Goal: Transaction & Acquisition: Purchase product/service

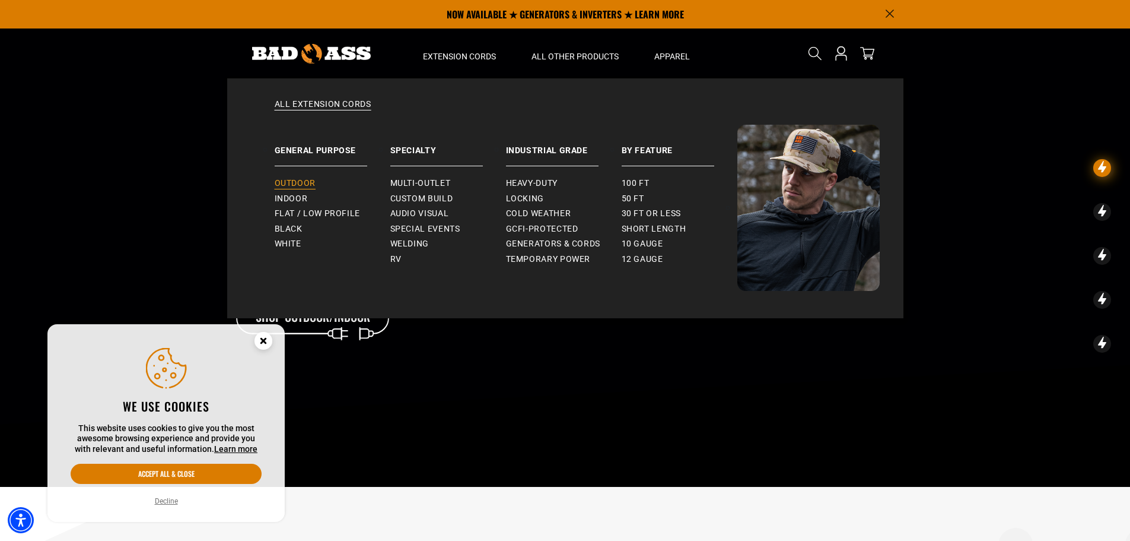
click at [298, 187] on span "Outdoor" at bounding box center [295, 183] width 41 height 11
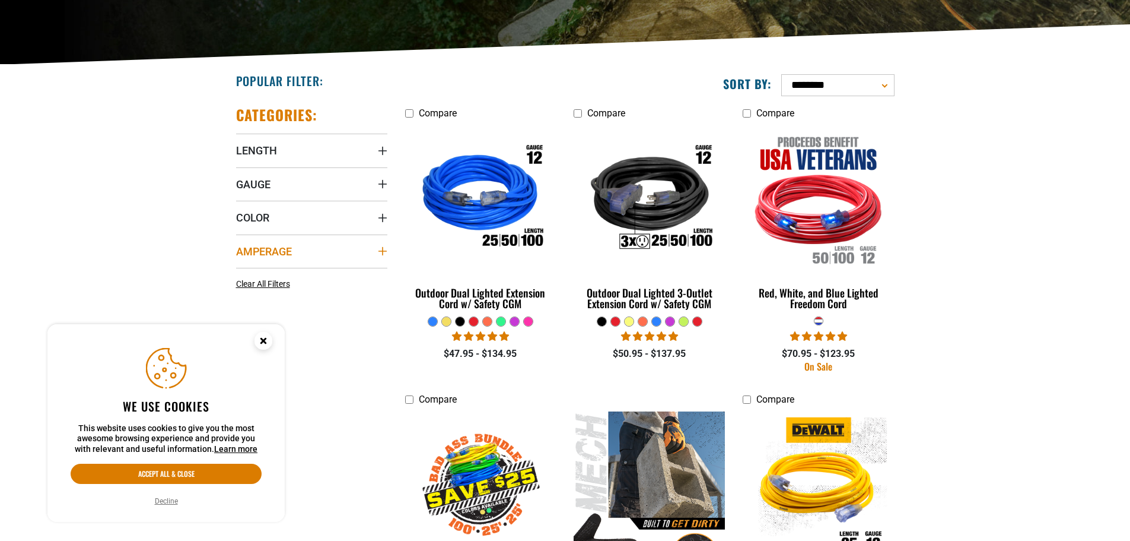
scroll to position [237, 0]
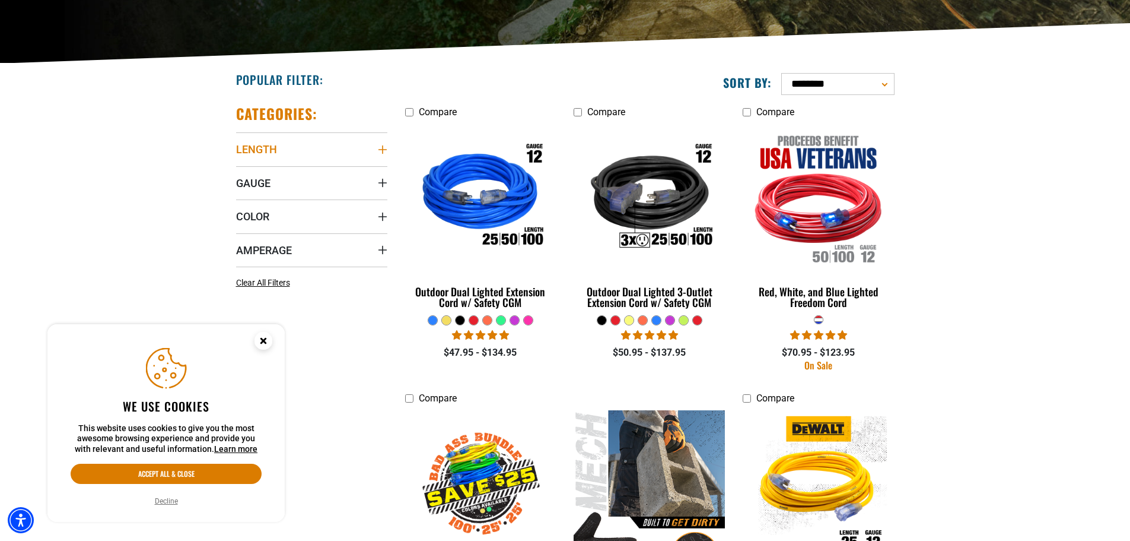
click at [380, 156] on summary "Length" at bounding box center [311, 148] width 151 height 33
click at [326, 193] on span "100 FT (6)" at bounding box center [345, 193] width 38 height 8
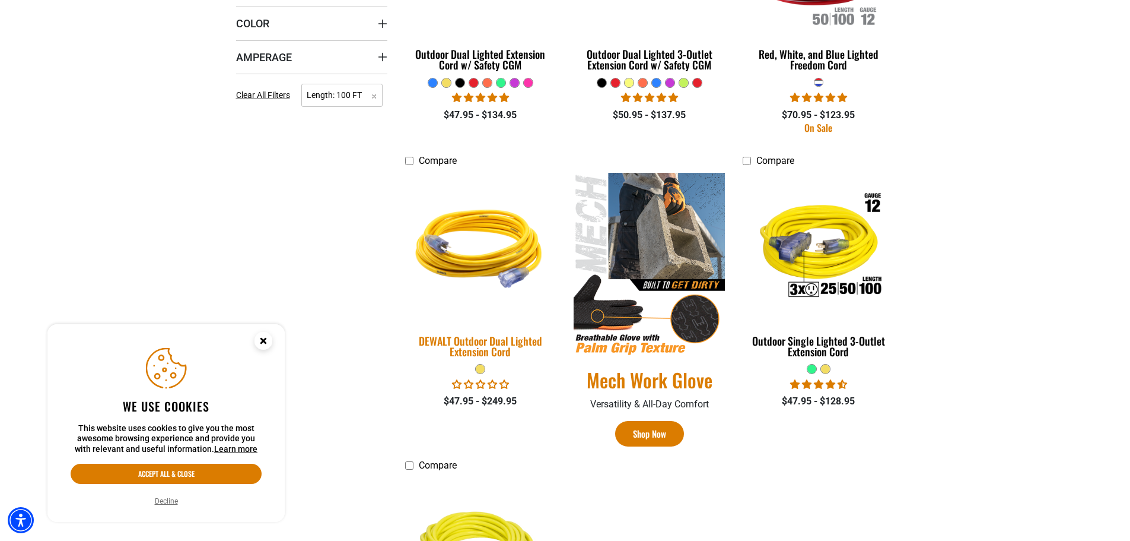
scroll to position [534, 0]
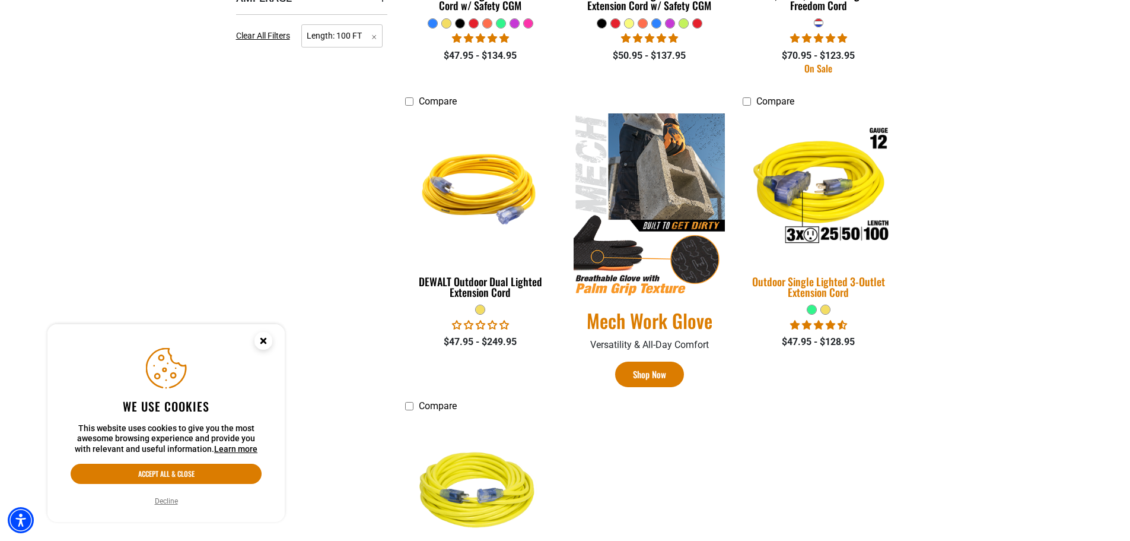
click at [811, 276] on div "Outdoor Single Lighted 3-Outlet Extension Cord" at bounding box center [818, 286] width 151 height 21
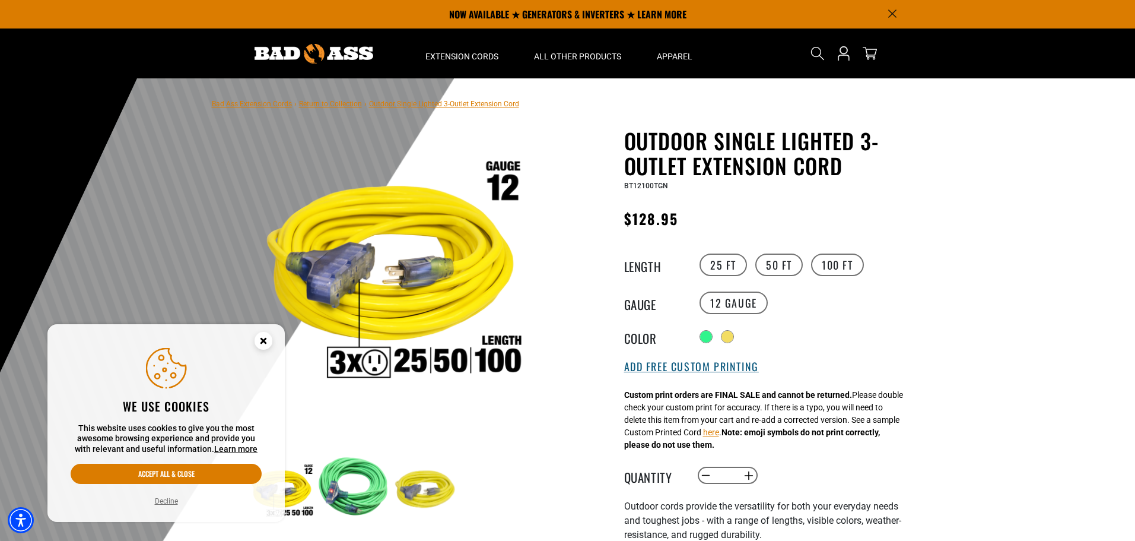
click at [730, 368] on button "Add Free Custom Printing" at bounding box center [691, 366] width 135 height 13
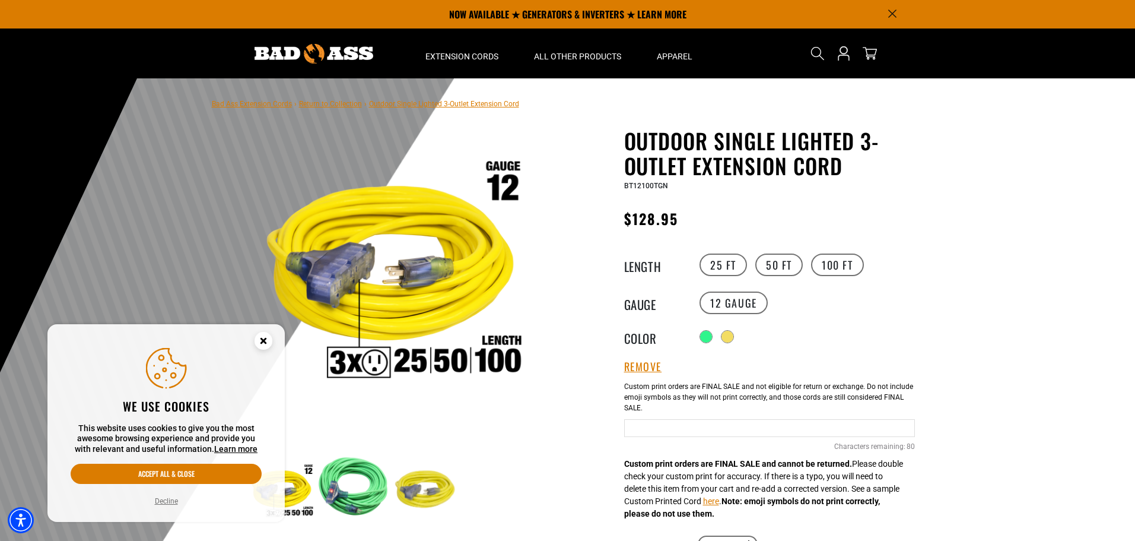
click at [717, 434] on input "Green Cables" at bounding box center [769, 428] width 291 height 18
type input "**********"
click at [735, 341] on div at bounding box center [728, 337] width 13 height 13
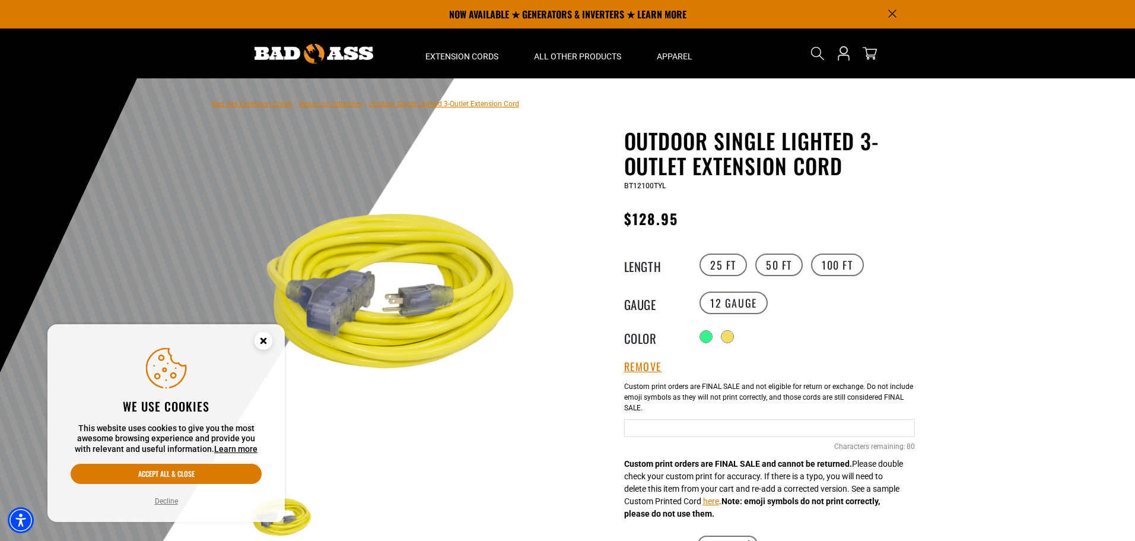
click at [707, 344] on div "Radio button Radio button" at bounding box center [806, 336] width 218 height 19
click at [706, 351] on div "Outdoor Single Lighted 3-Outlet Extension Cord Outdoor Single Lighted 3-Outlet …" at bounding box center [769, 476] width 291 height 697
drag, startPoint x: 706, startPoint y: 344, endPoint x: 706, endPoint y: 325, distance: 19.0
click at [706, 332] on div "Radio button Radio button" at bounding box center [806, 336] width 218 height 19
click at [706, 323] on variant-radios "Length 25 FT 50 FT 100 FT Gauge 12 Gauge Color" at bounding box center [769, 299] width 291 height 94
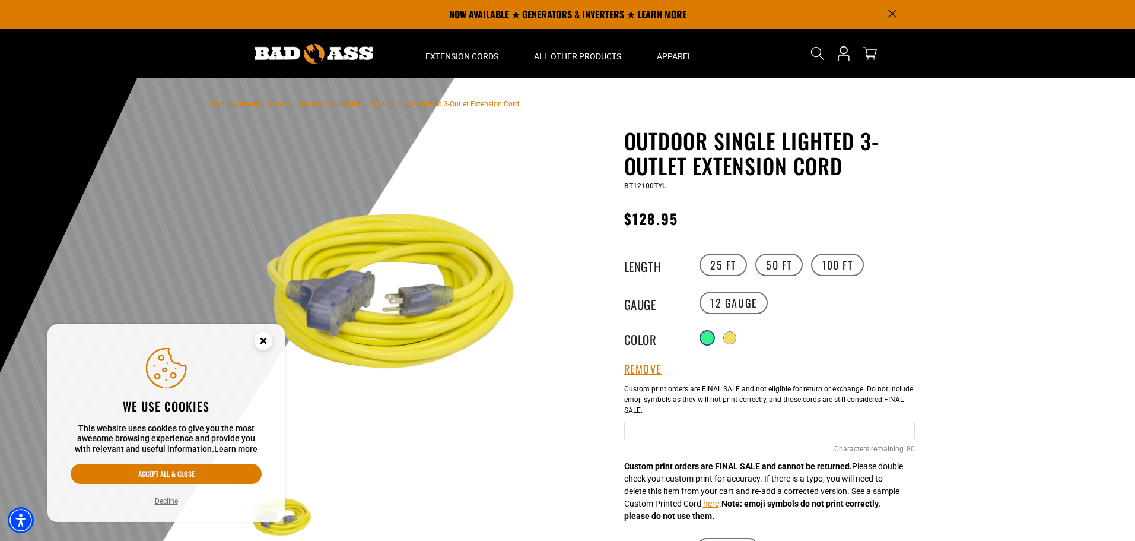
click at [706, 332] on div at bounding box center [707, 338] width 12 height 12
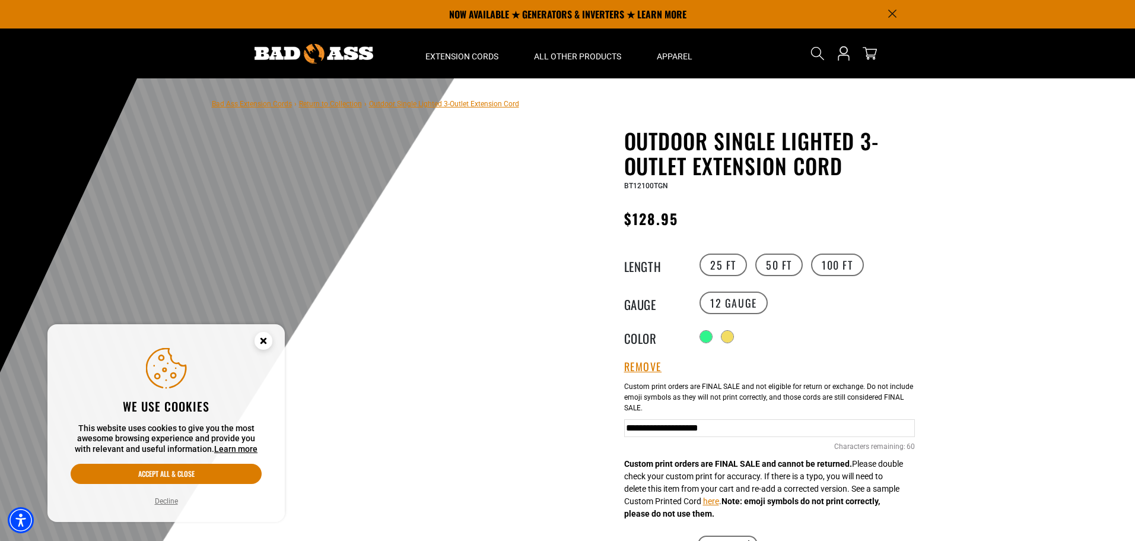
click at [256, 339] on circle "Close this option" at bounding box center [264, 341] width 18 height 18
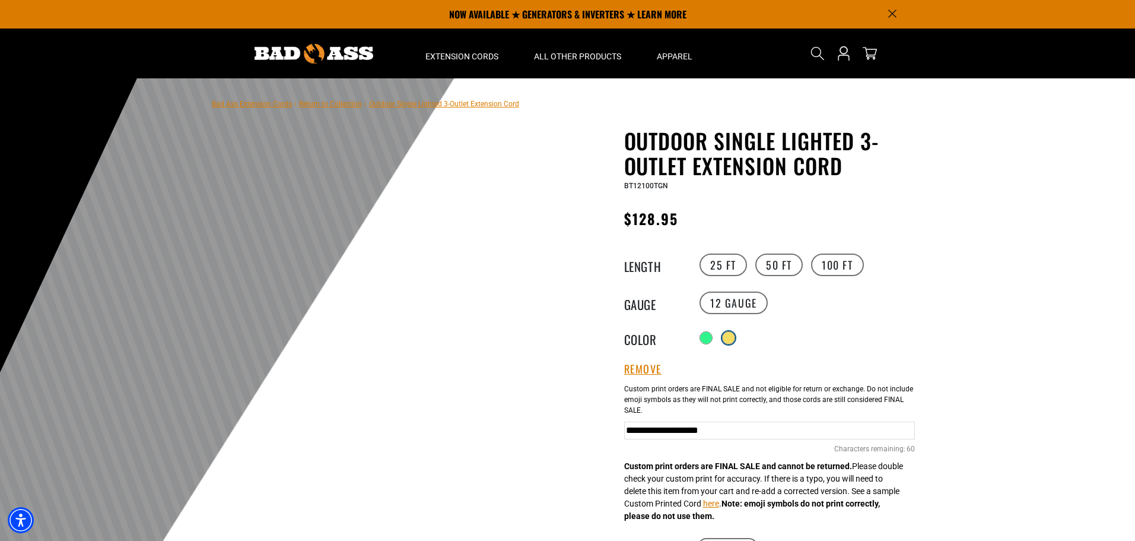
click at [727, 336] on div at bounding box center [729, 338] width 12 height 12
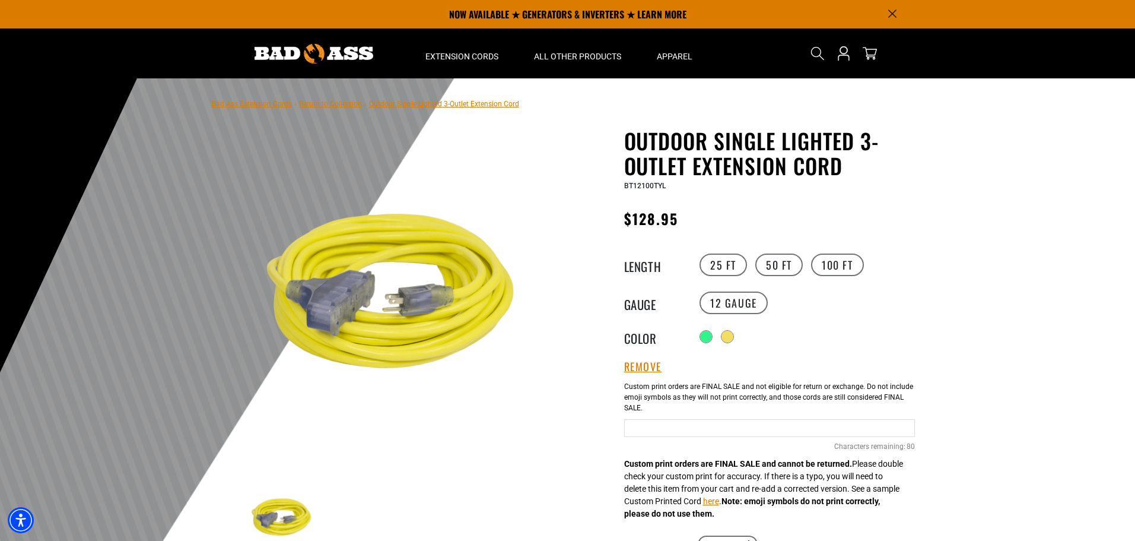
click at [699, 330] on div "Radio button Radio button" at bounding box center [806, 336] width 218 height 19
click at [703, 337] on div at bounding box center [707, 338] width 12 height 12
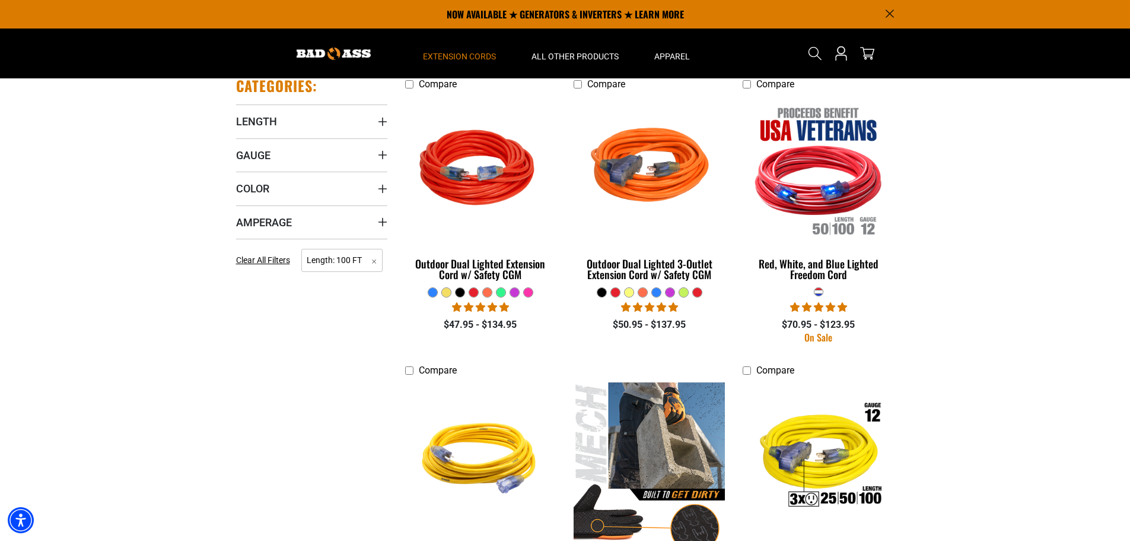
scroll to position [237, 0]
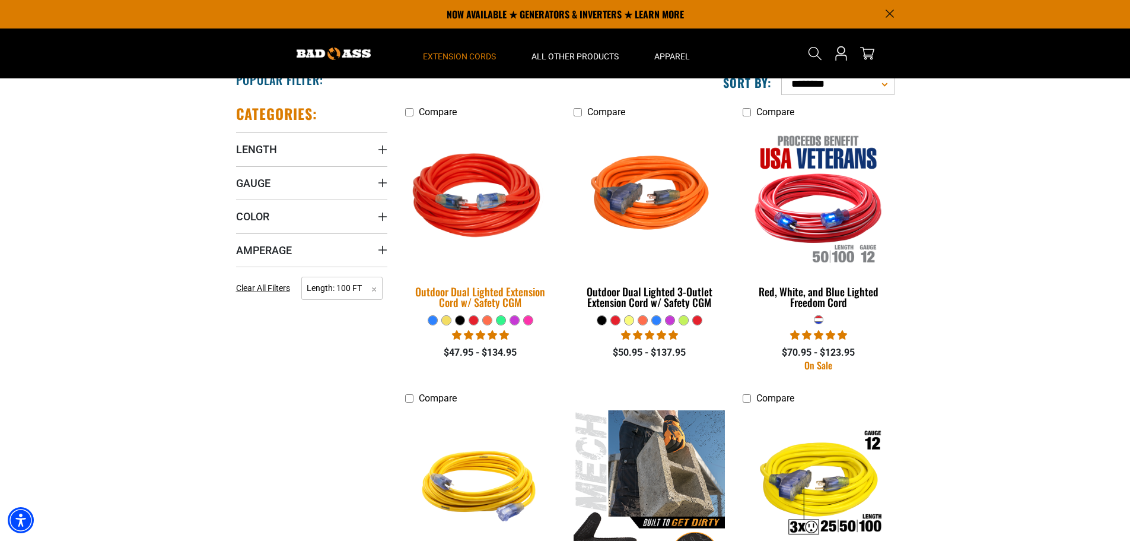
click at [481, 296] on div "Outdoor Dual Lighted Extension Cord w/ Safety CGM" at bounding box center [480, 296] width 151 height 21
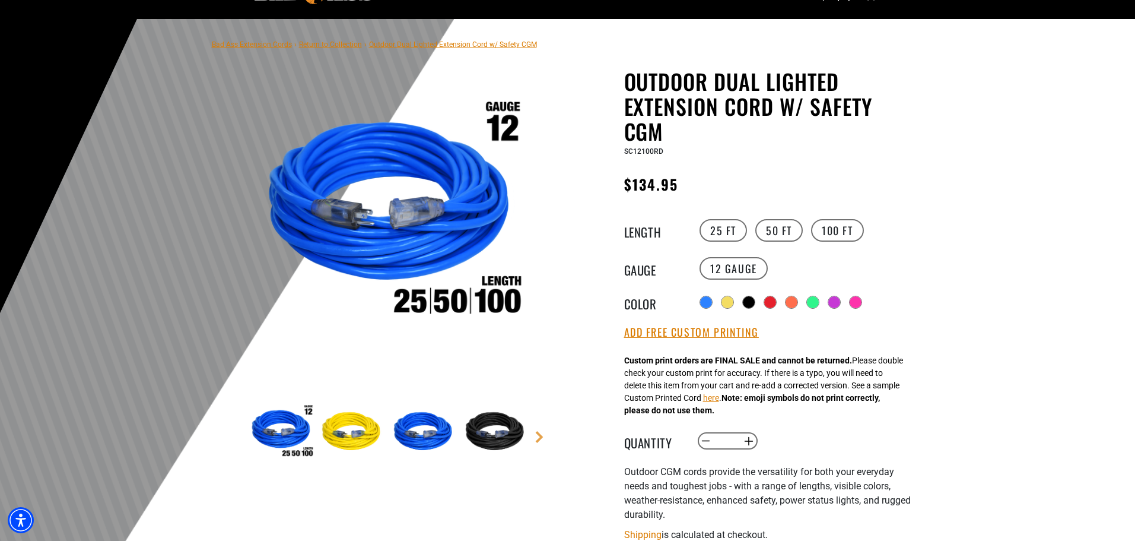
click at [707, 309] on div "Radio button Radio button Radio button Radio button Radio button Radio button" at bounding box center [806, 302] width 218 height 19
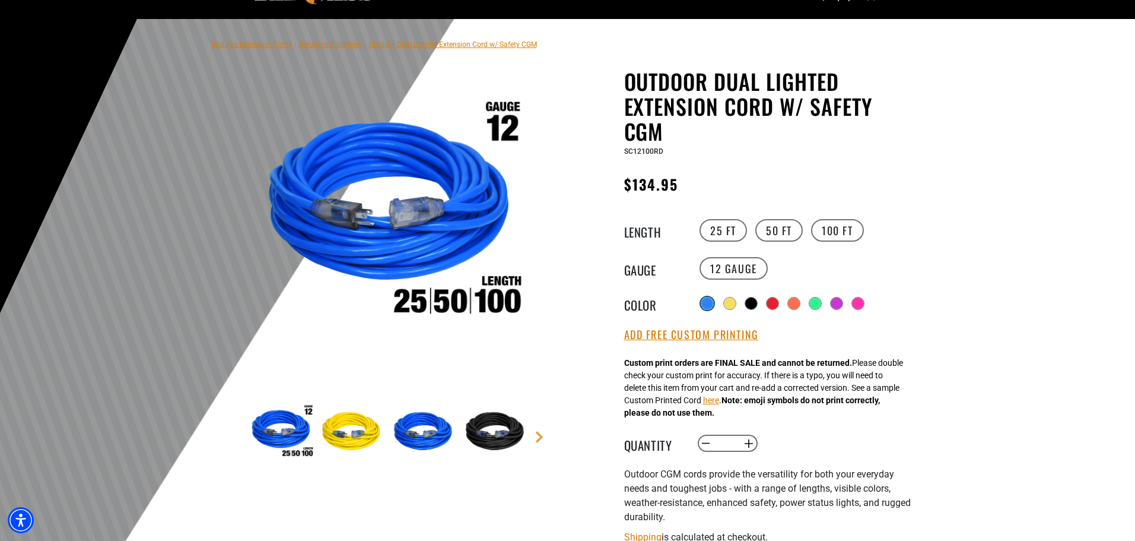
click at [710, 305] on div at bounding box center [707, 303] width 12 height 12
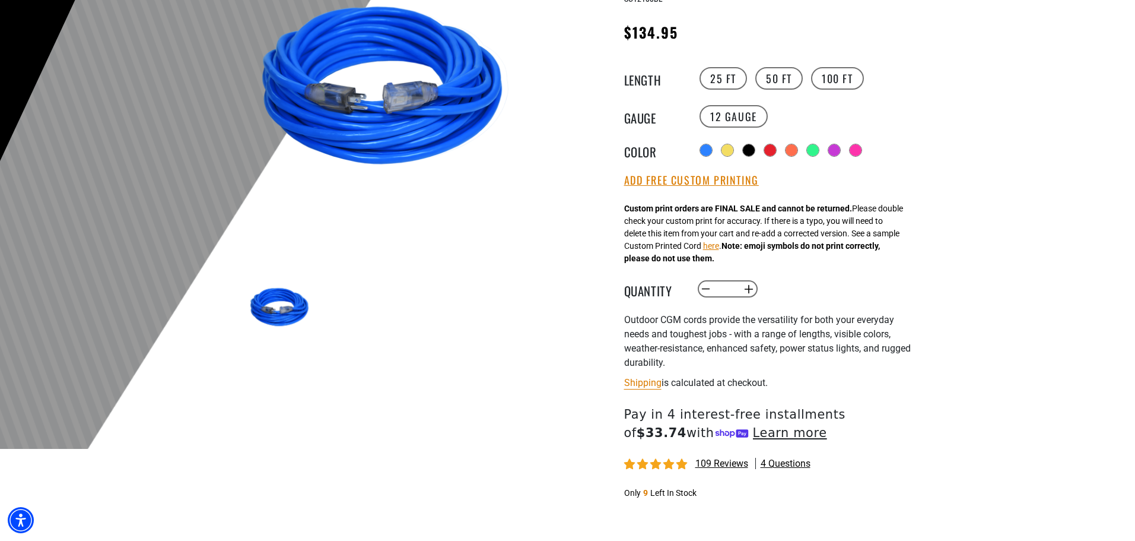
scroll to position [237, 0]
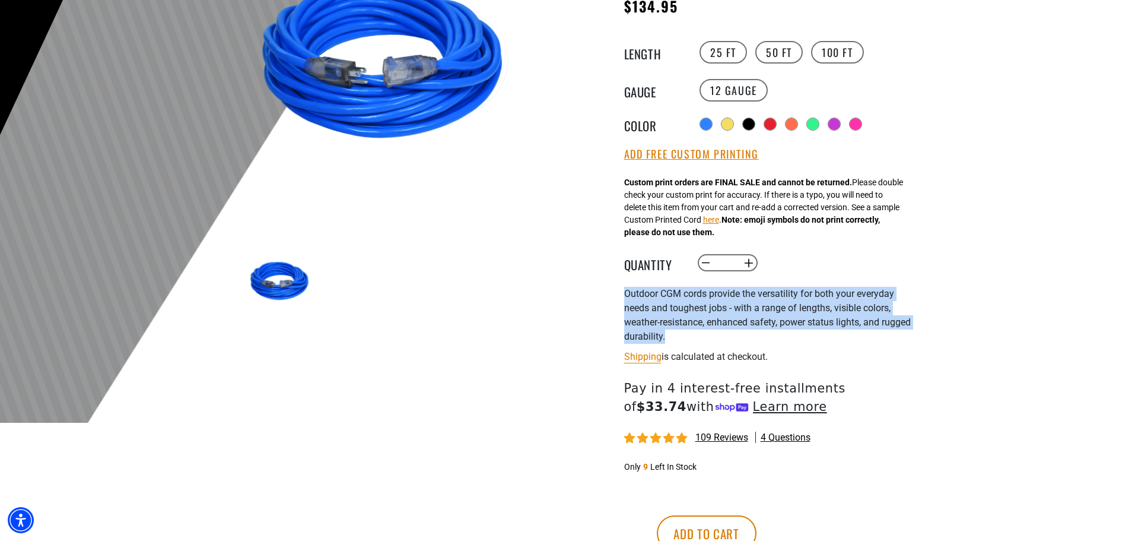
drag, startPoint x: 673, startPoint y: 336, endPoint x: 611, endPoint y: 286, distance: 80.6
click at [611, 286] on div "Outdoor Dual Lighted Extension Cord w/ Safety CGM Outdoor Dual Lighted Extensio…" at bounding box center [746, 247] width 338 height 713
